Goal: Check status

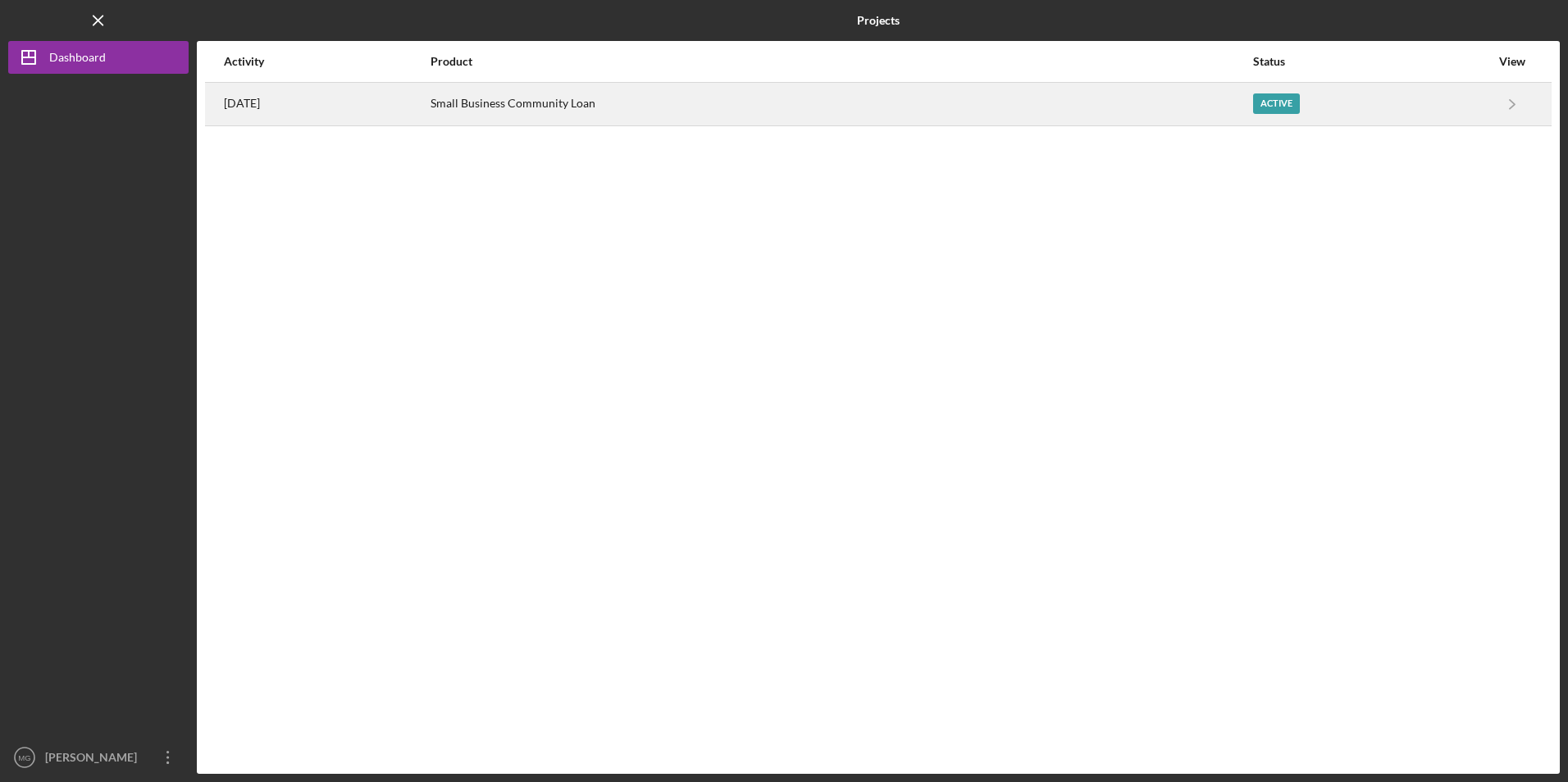
click at [515, 111] on div "Small Business Community Loan" at bounding box center [840, 104] width 821 height 41
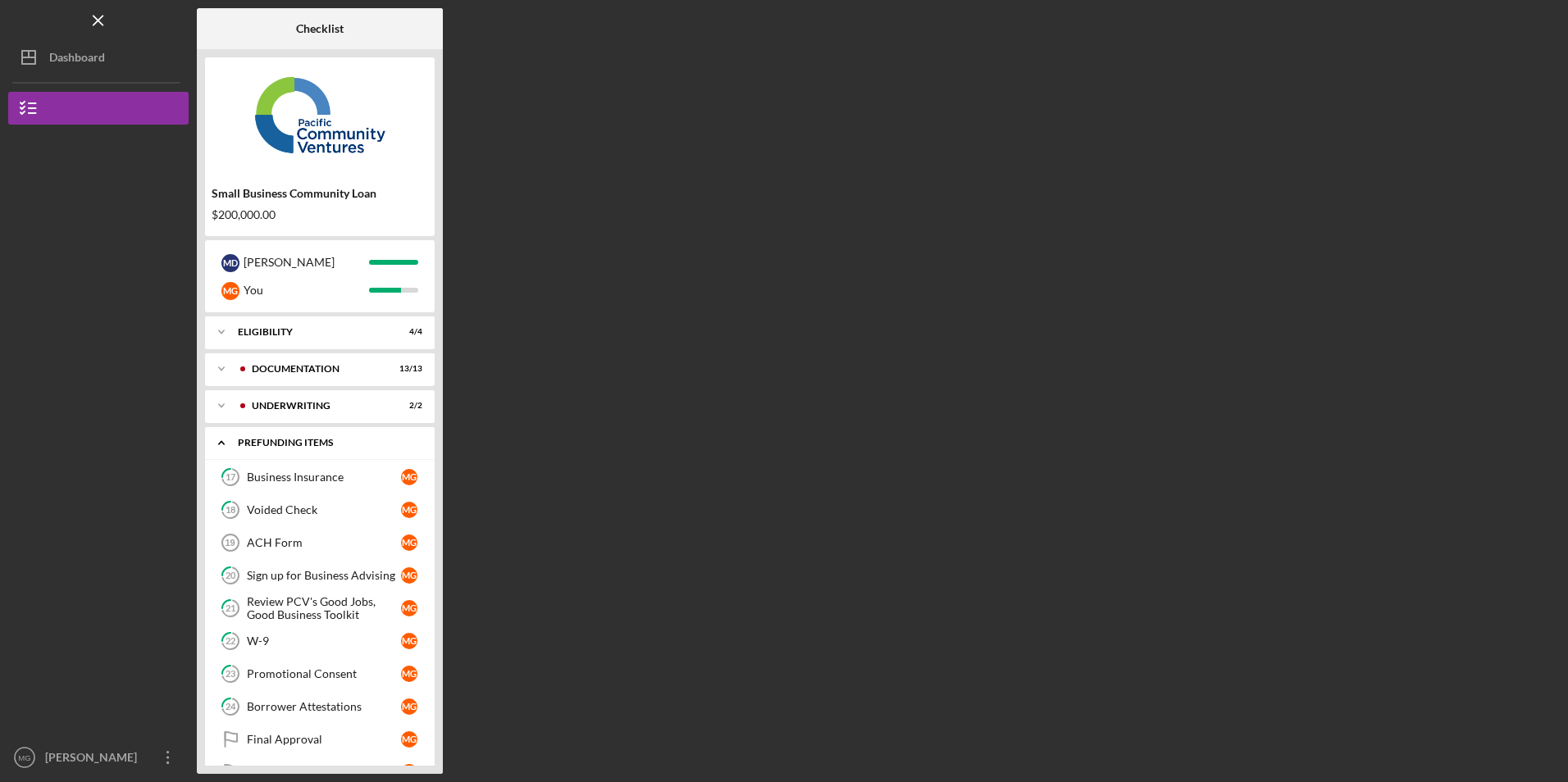
click at [226, 442] on icon "Icon/Expander" at bounding box center [221, 443] width 33 height 33
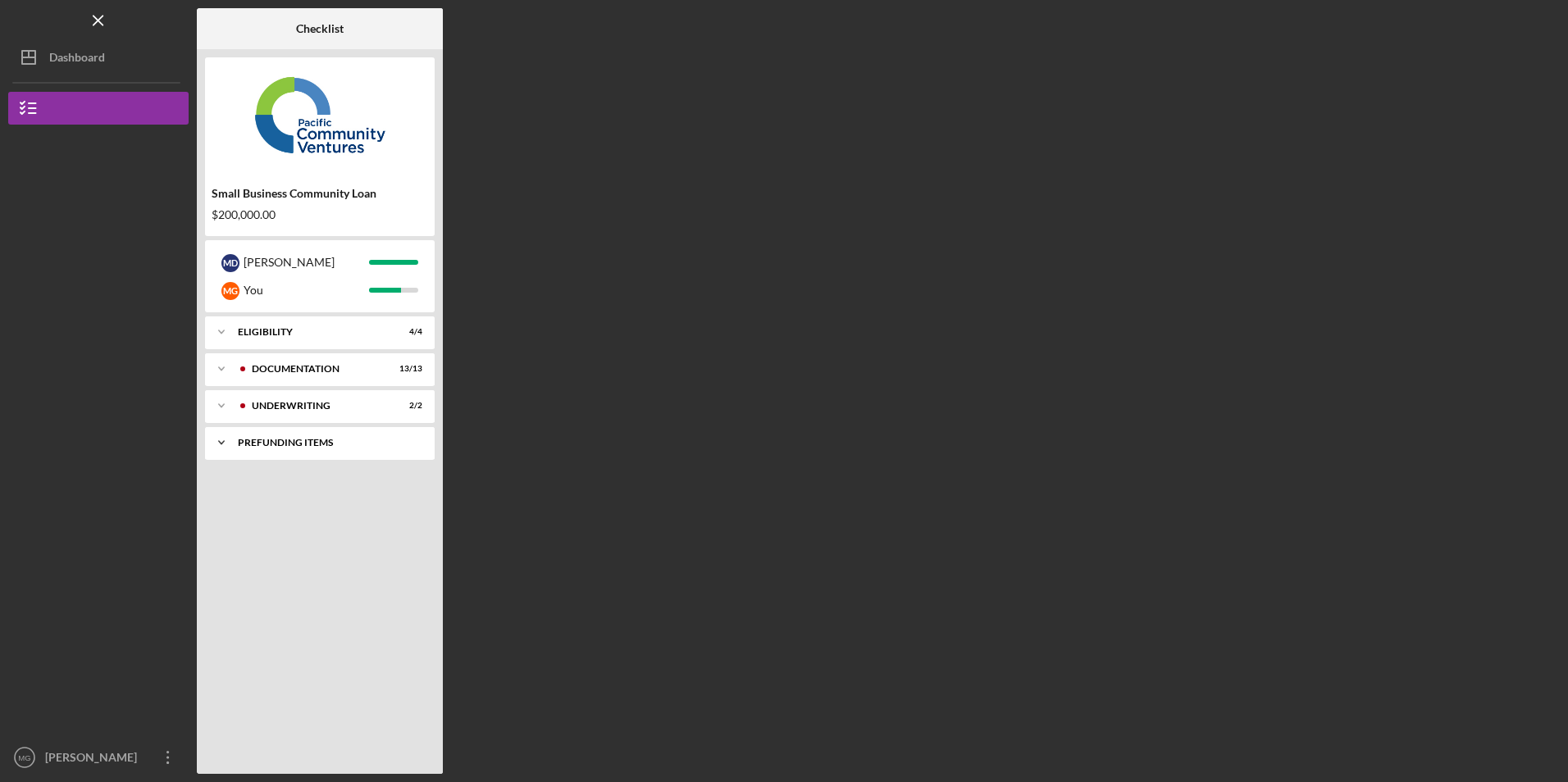
click at [226, 438] on icon "Icon/Expander" at bounding box center [221, 443] width 33 height 33
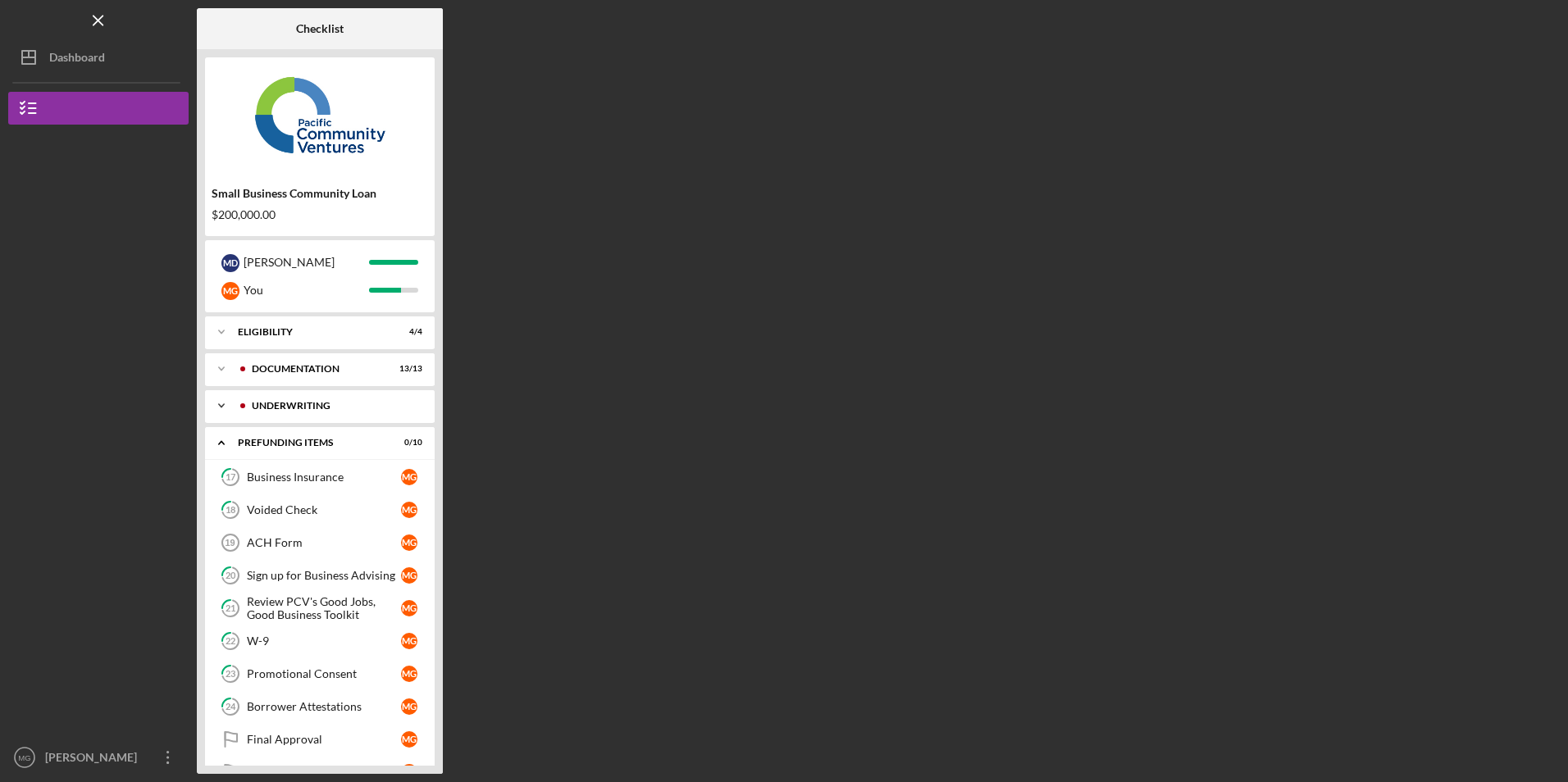
click at [225, 412] on icon "Icon/Expander" at bounding box center [221, 406] width 33 height 33
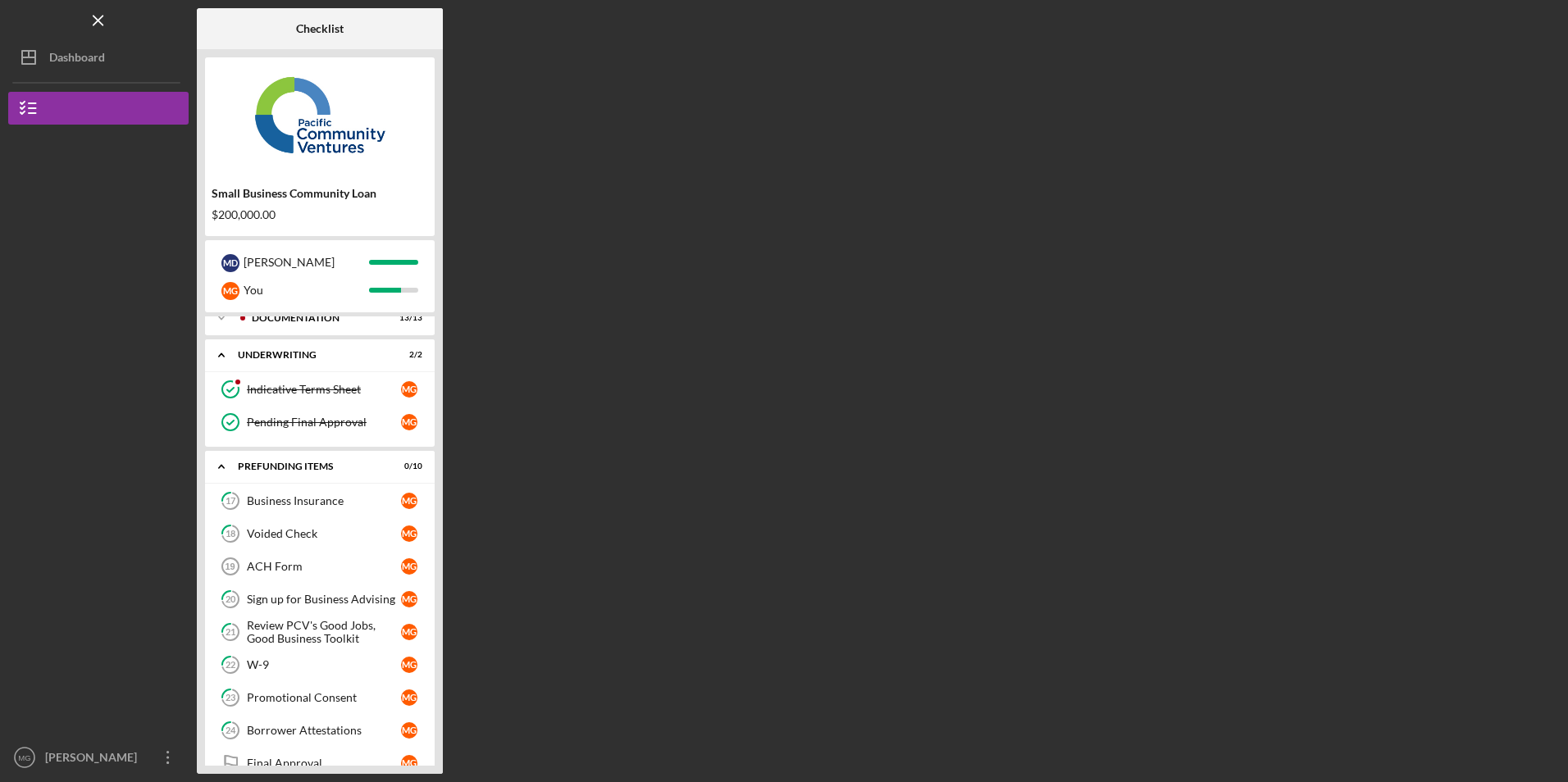
scroll to position [32, 0]
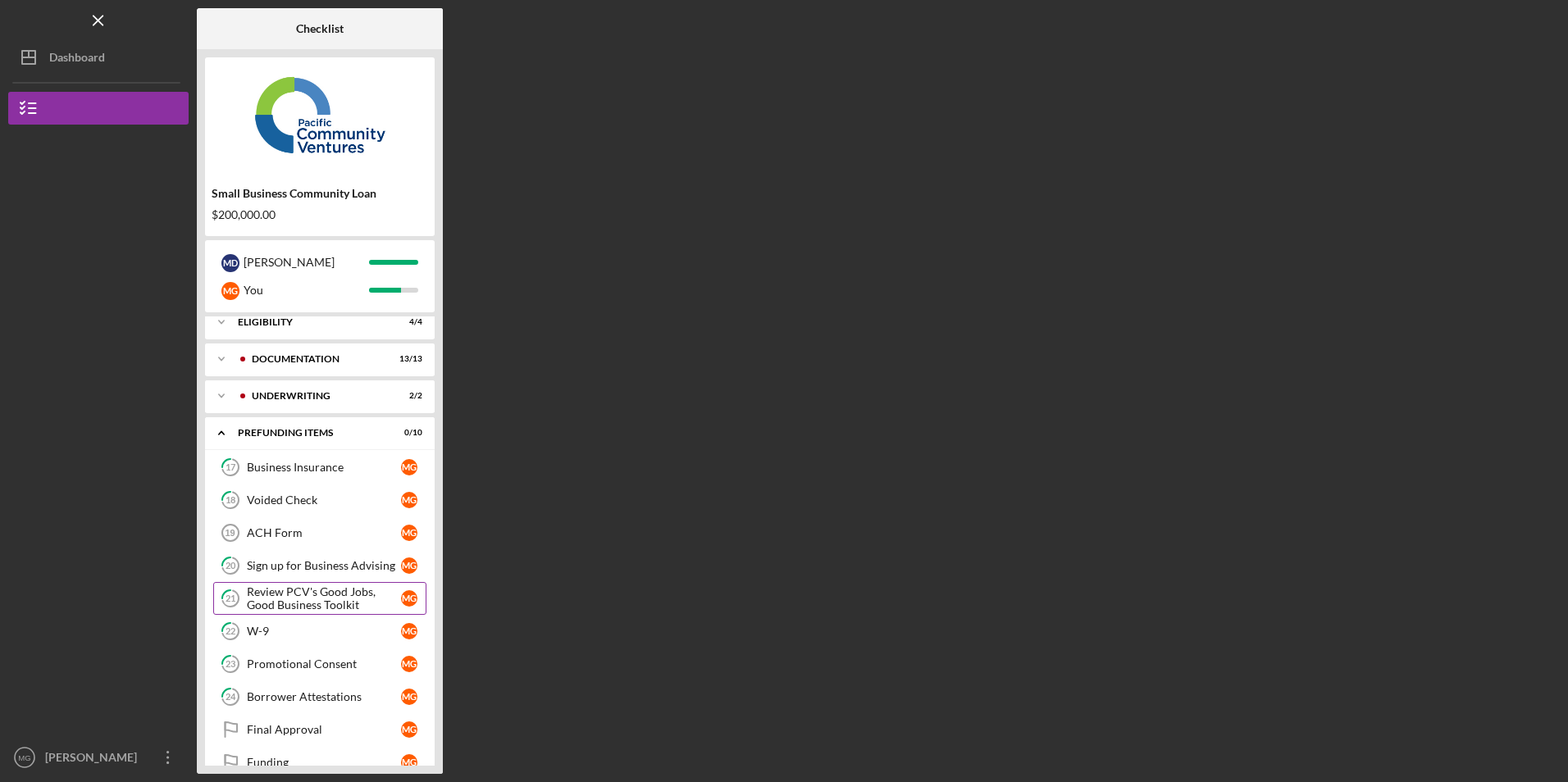
scroll to position [39, 0]
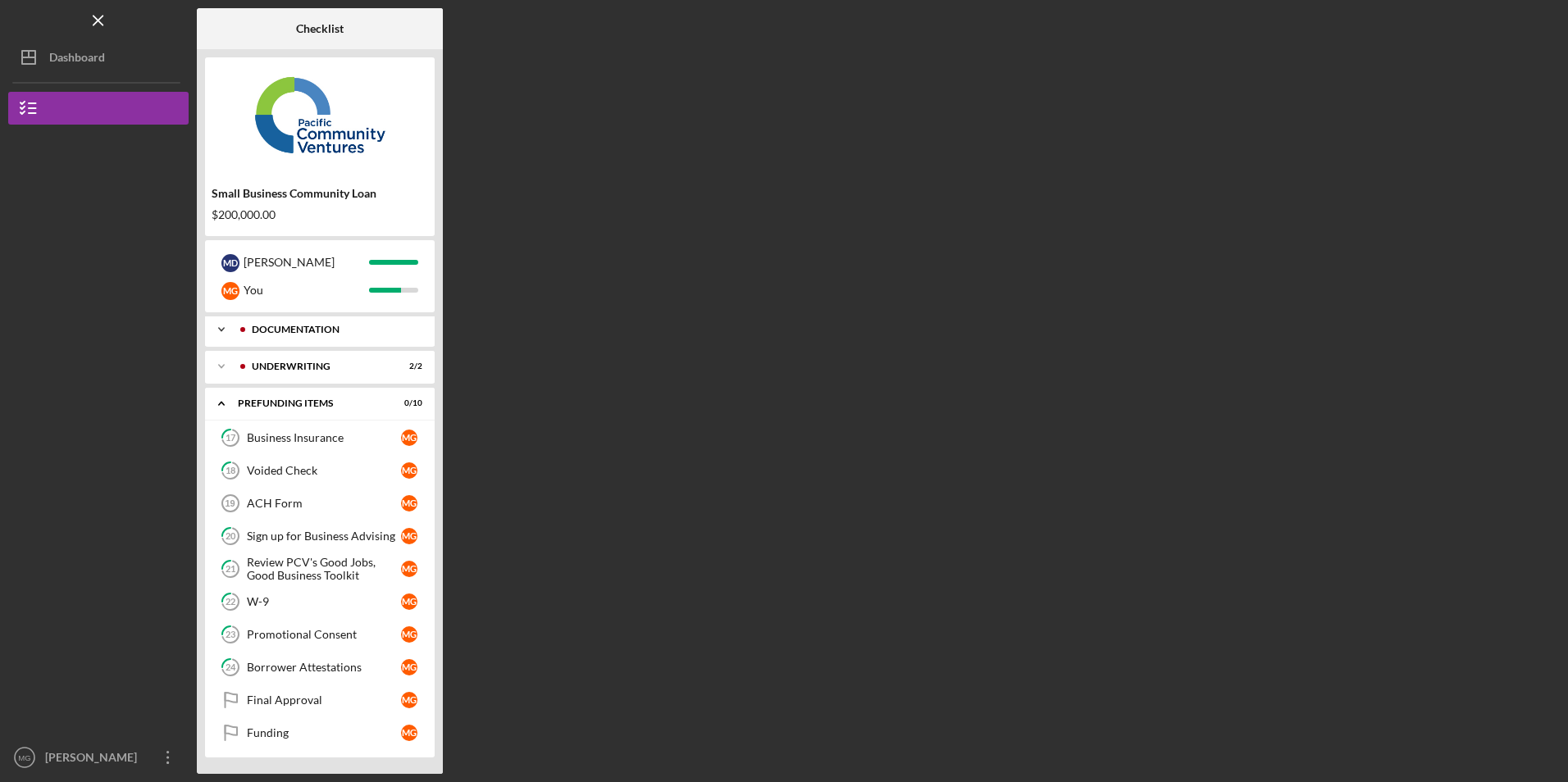
click at [216, 327] on icon "Icon/Expander" at bounding box center [221, 330] width 33 height 33
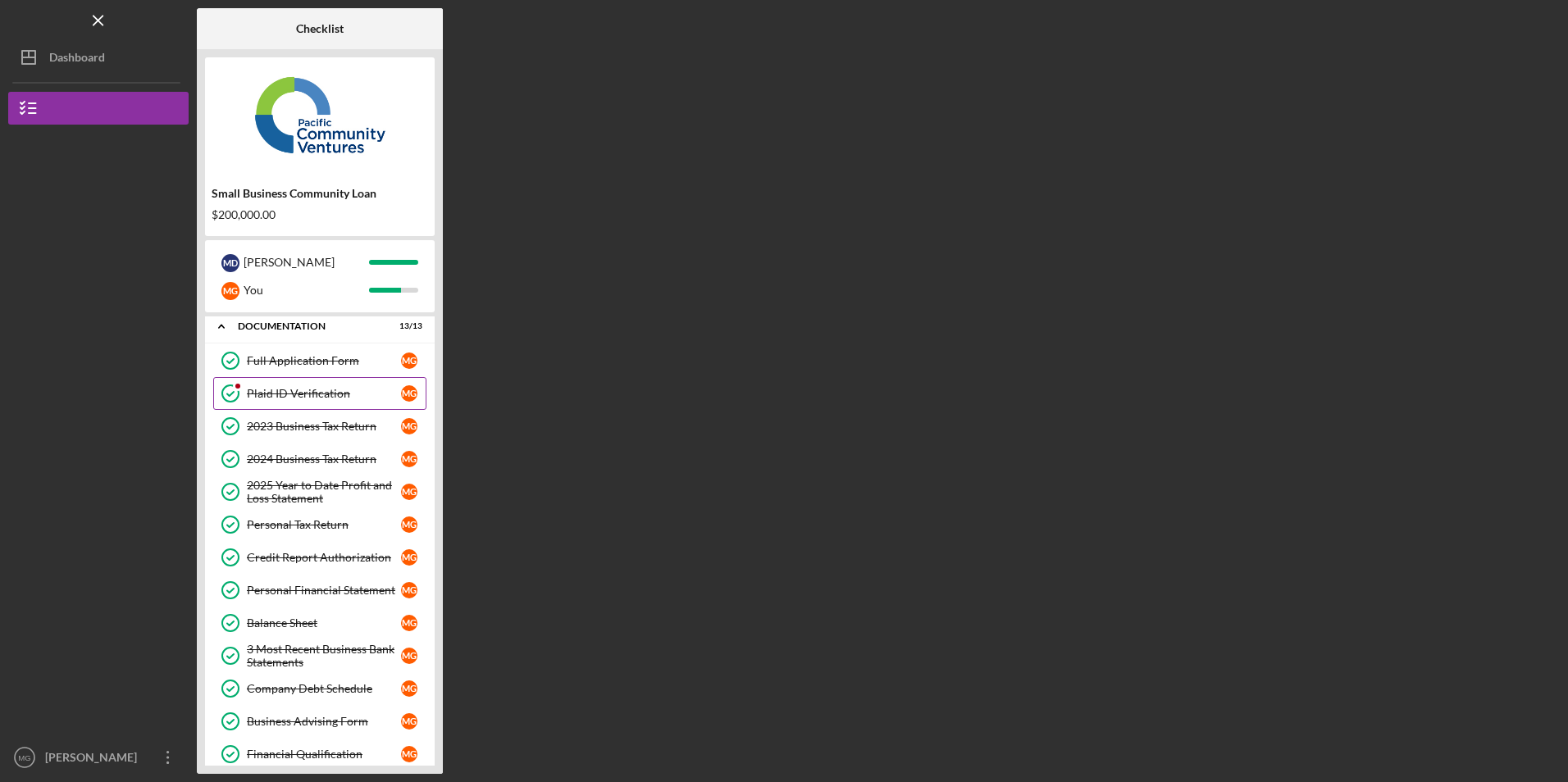
scroll to position [0, 0]
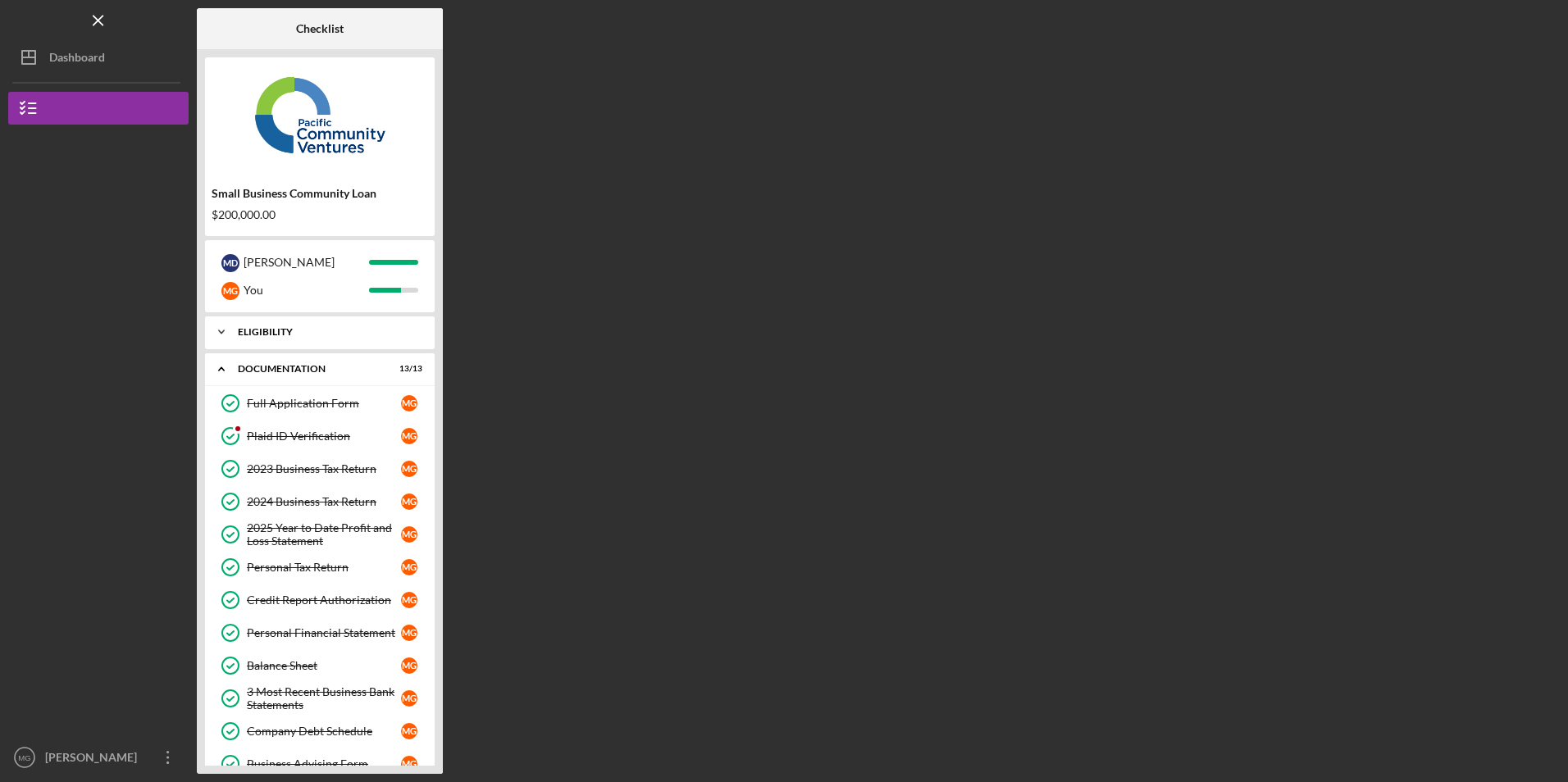
click at [234, 336] on icon "Icon/Expander" at bounding box center [221, 332] width 33 height 33
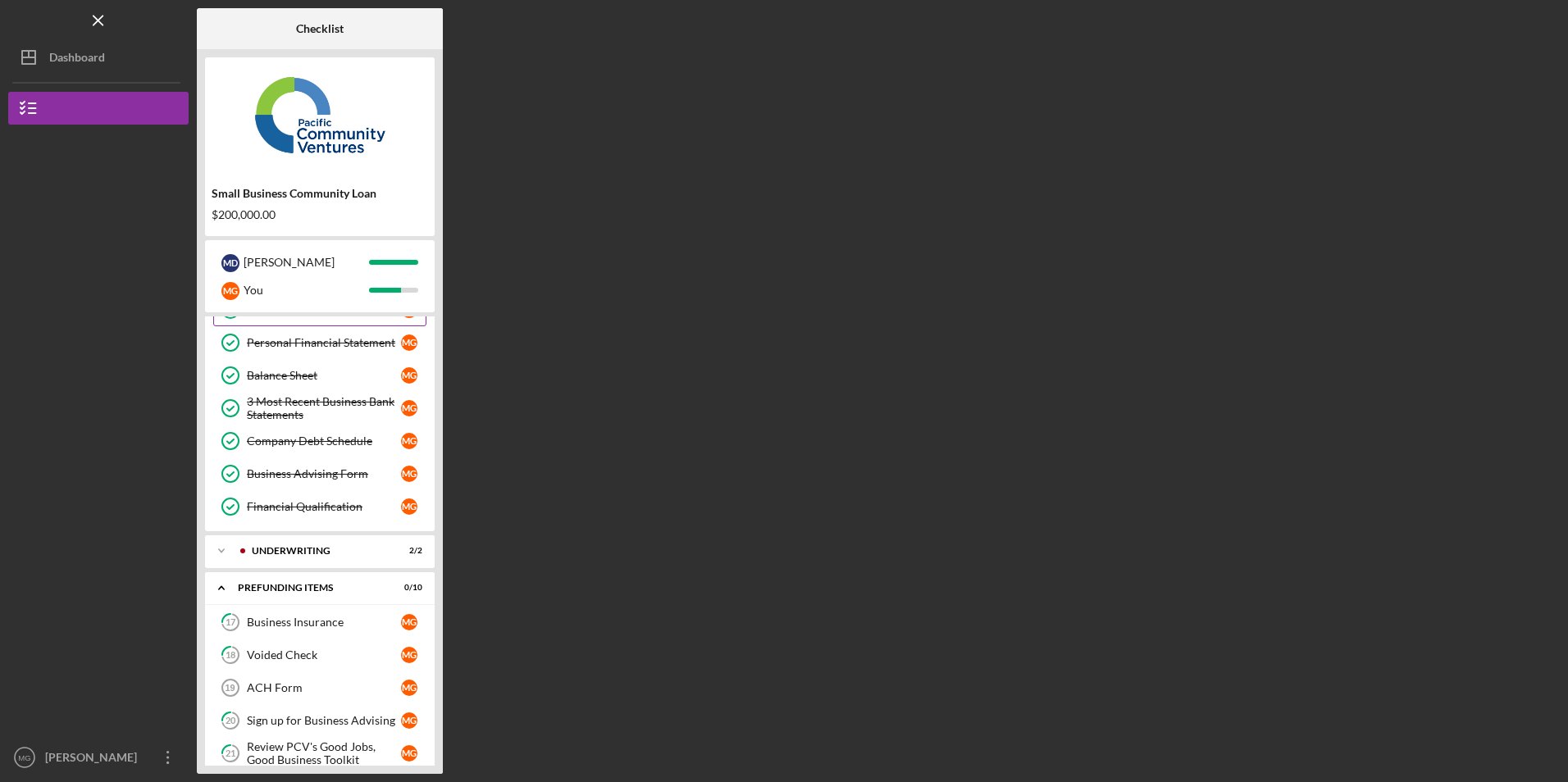
scroll to position [614, 0]
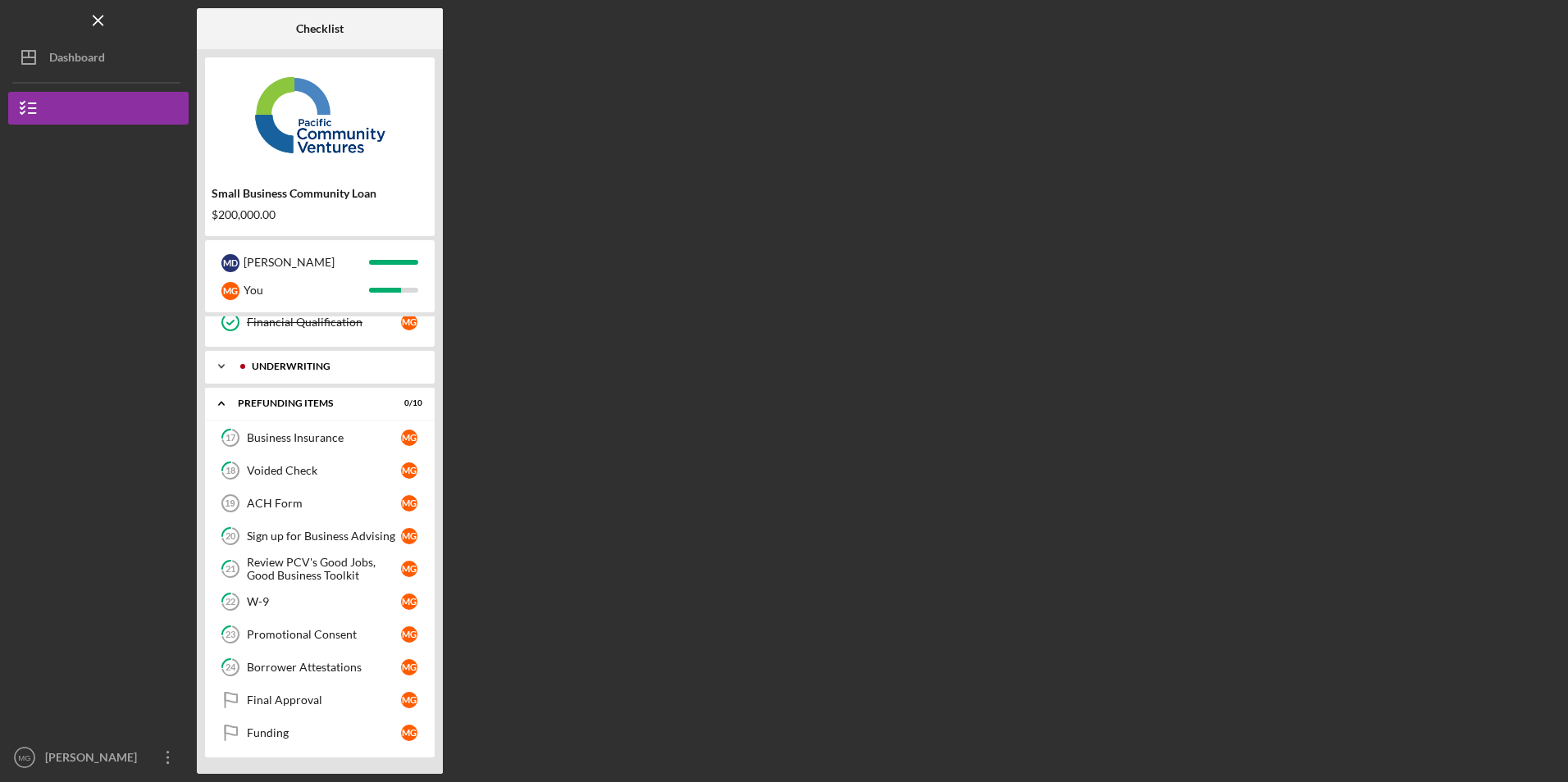
click at [231, 366] on icon "Icon/Expander" at bounding box center [221, 367] width 33 height 33
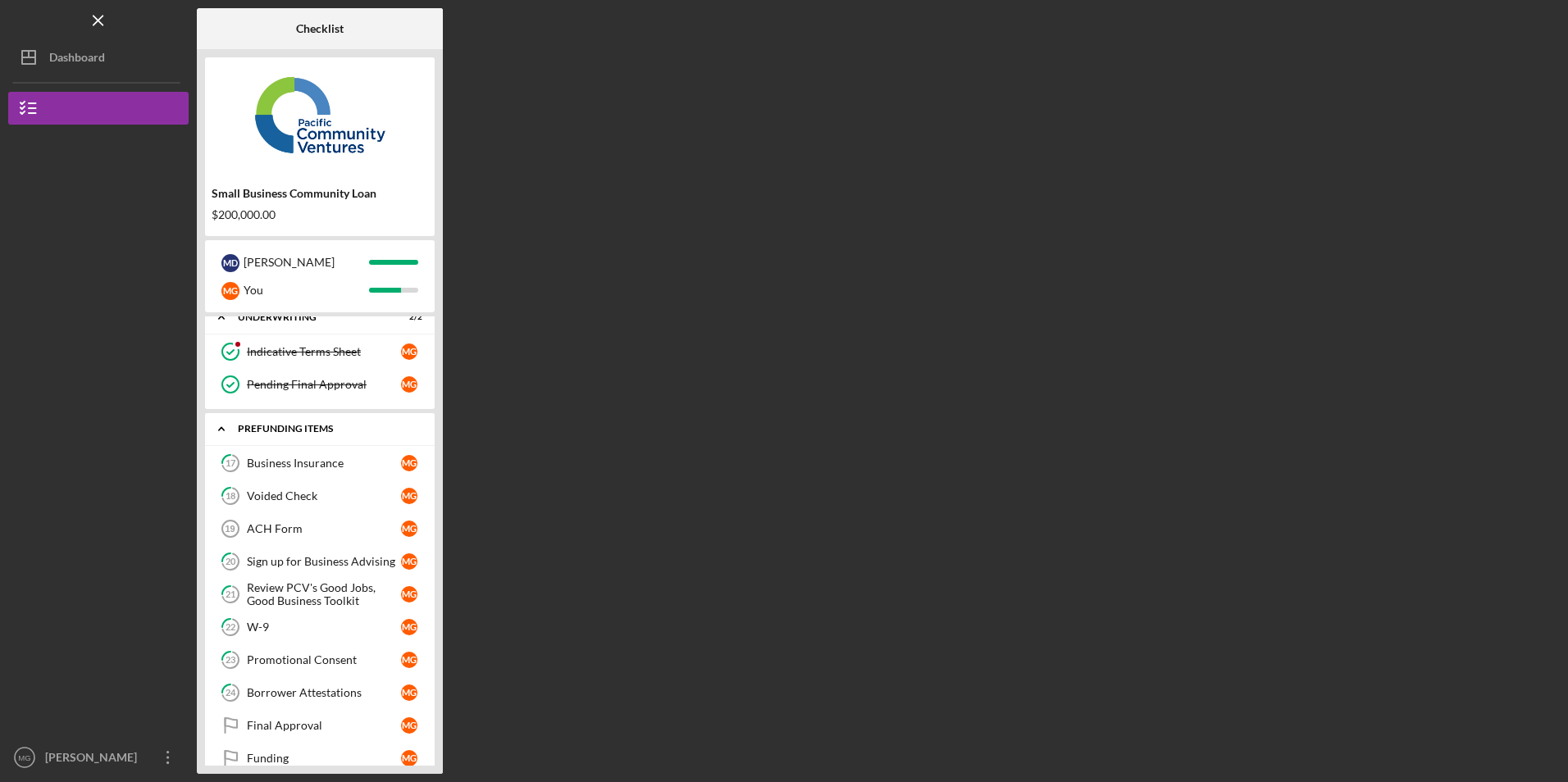
scroll to position [689, 0]
